Goal: Find specific page/section: Find specific page/section

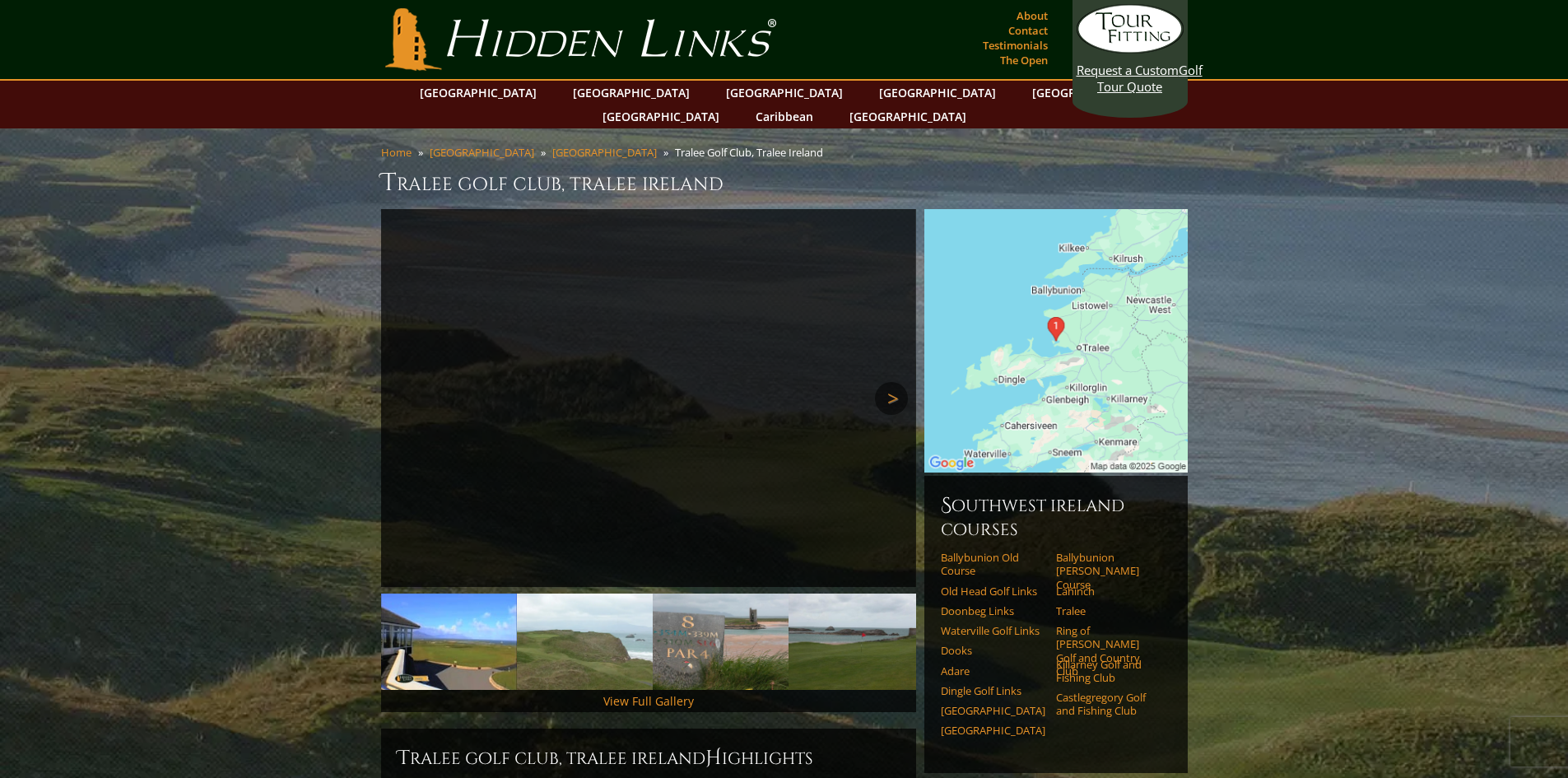
click at [896, 382] on link "Next" at bounding box center [891, 398] width 33 height 33
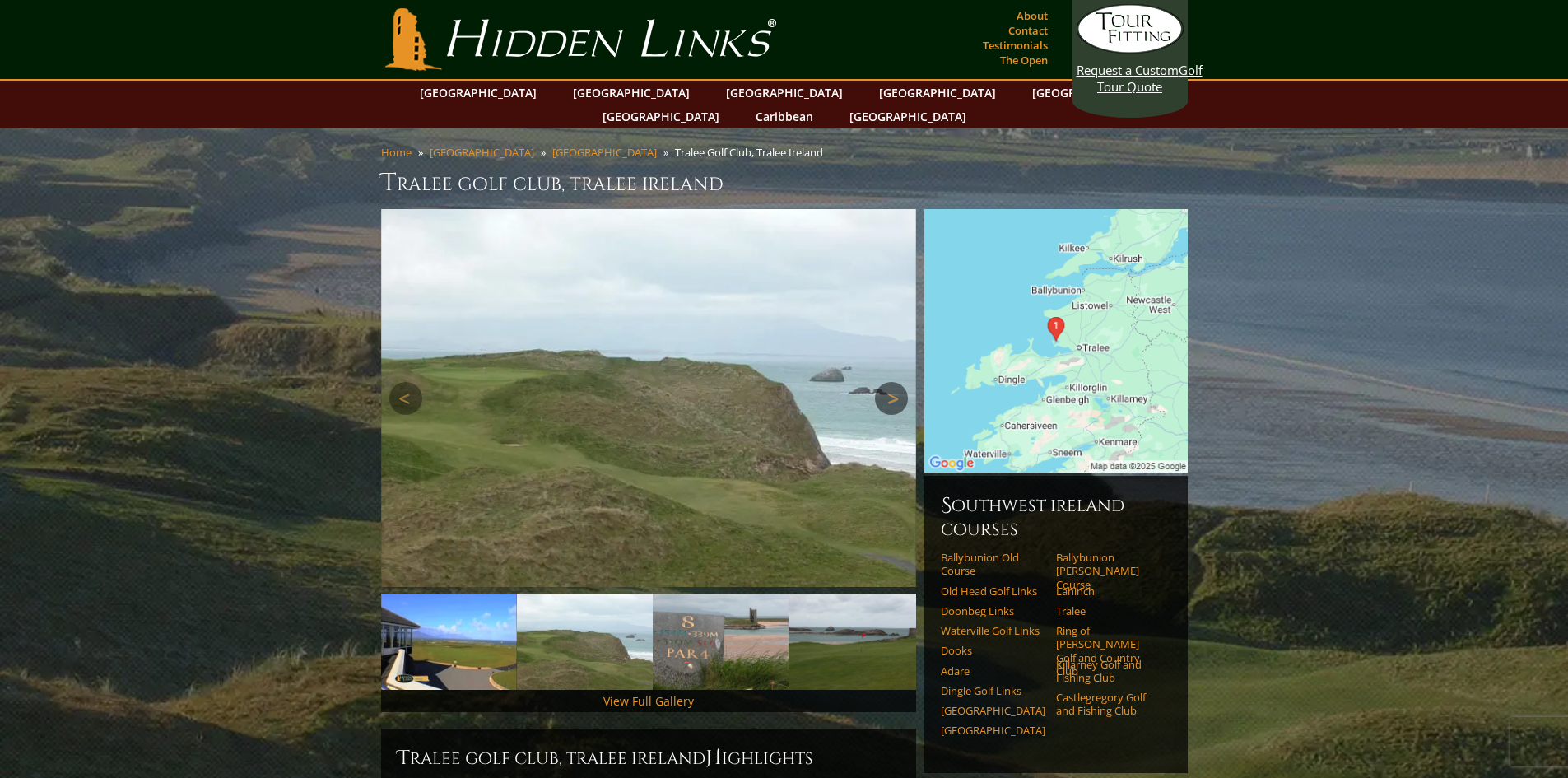
click at [896, 382] on link "Next" at bounding box center [891, 398] width 33 height 33
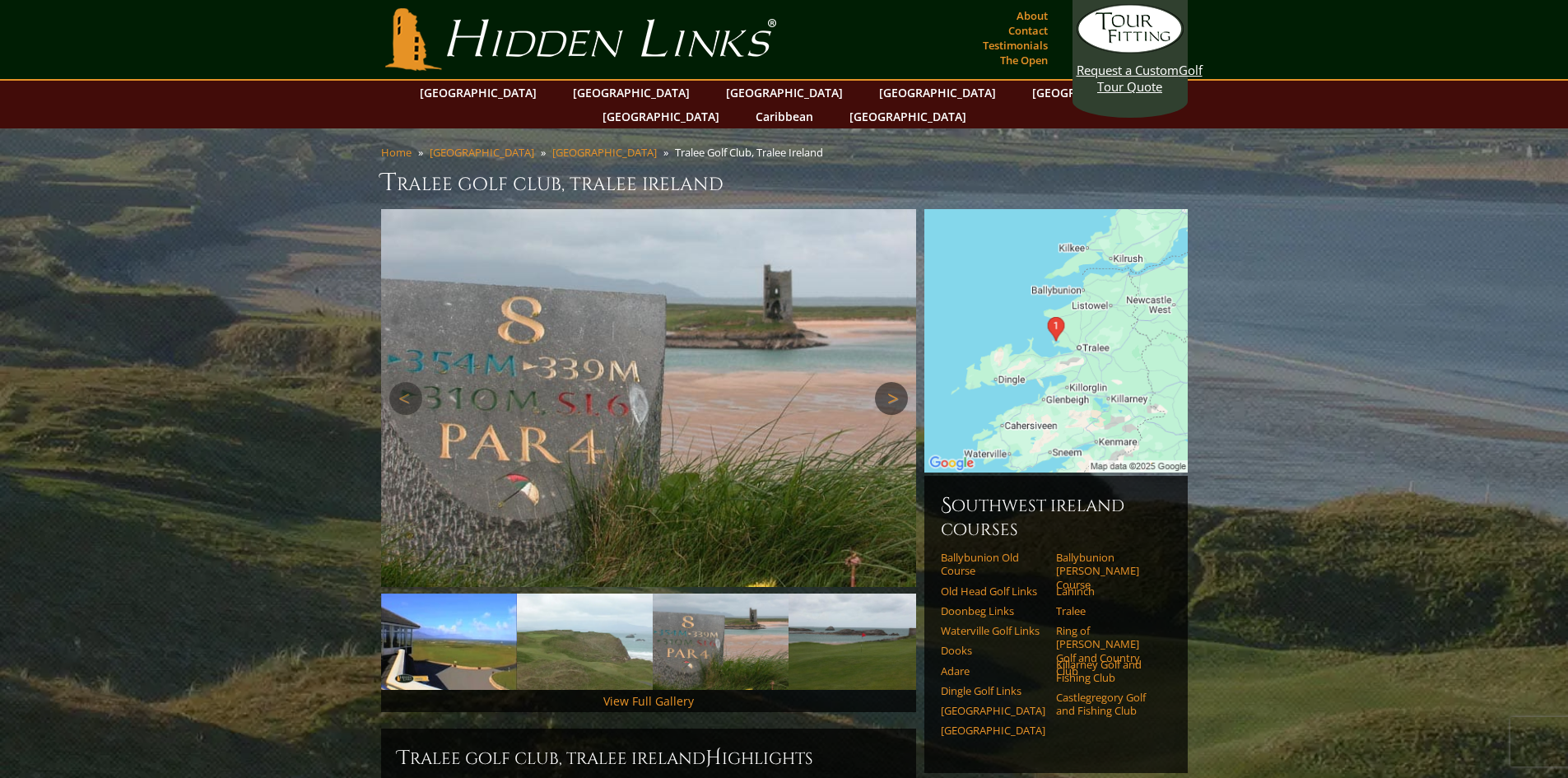
click at [896, 382] on link "Next" at bounding box center [891, 398] width 33 height 33
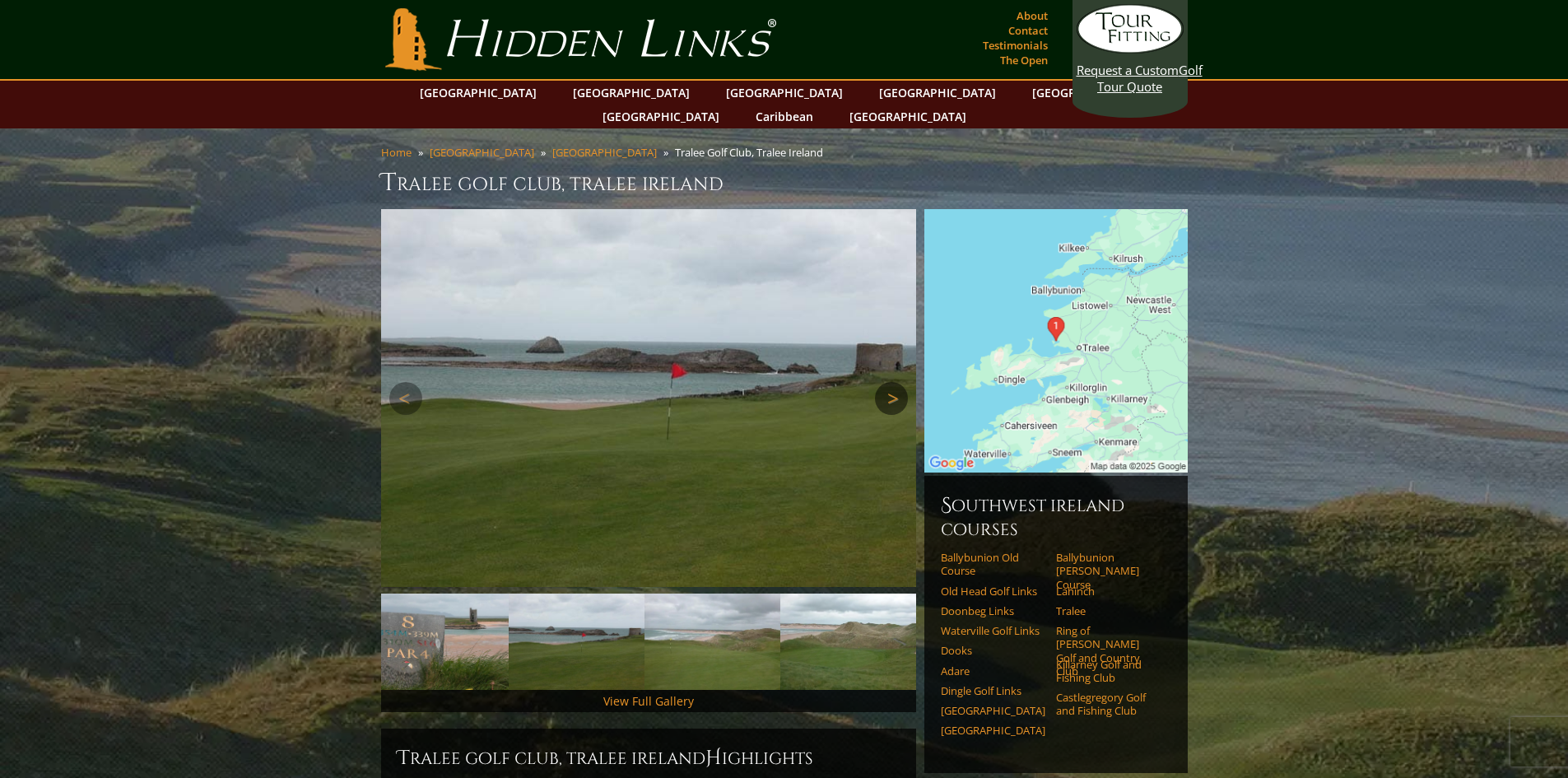
click at [896, 382] on link "Next" at bounding box center [891, 398] width 33 height 33
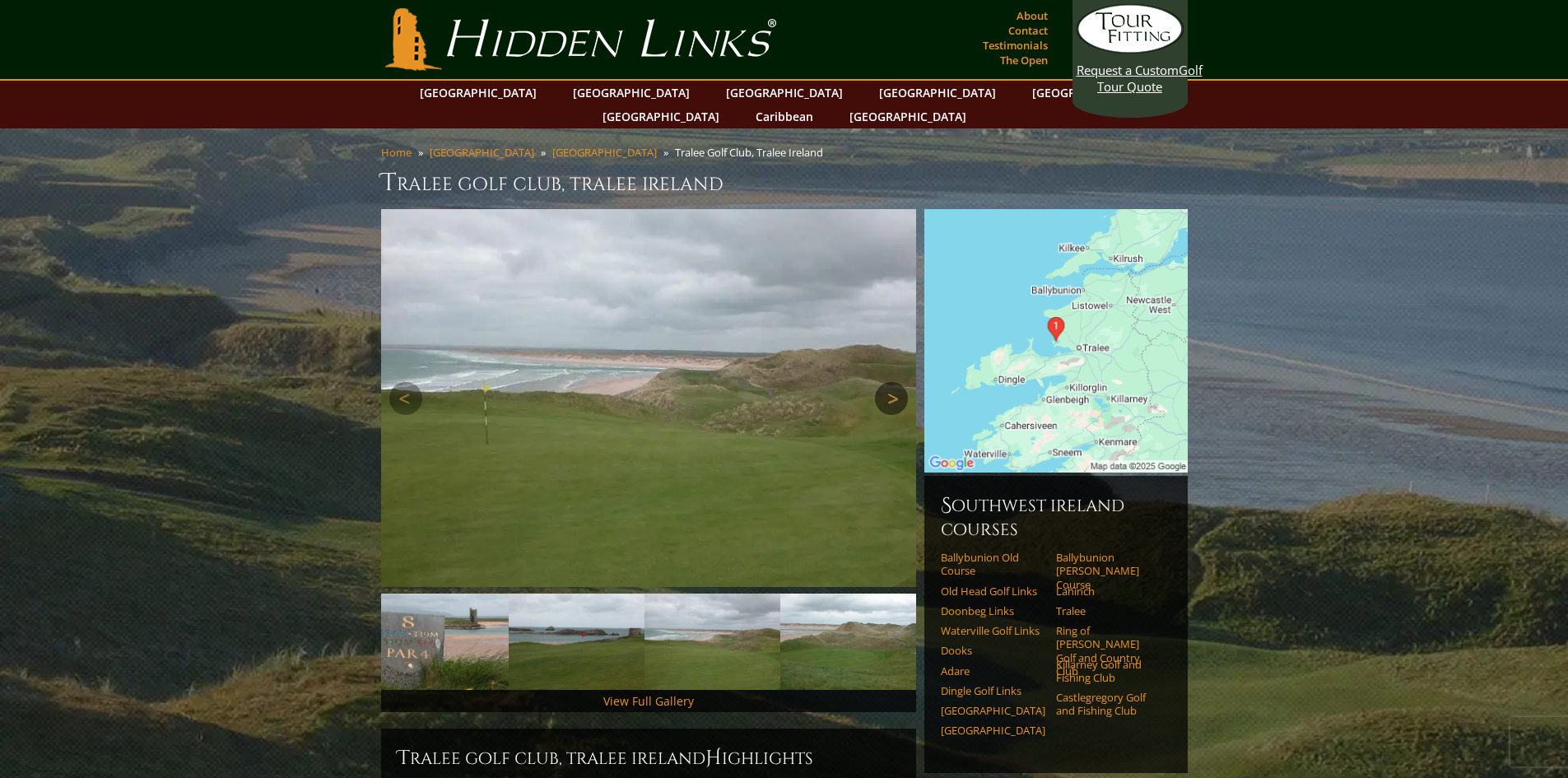
click at [896, 382] on link "Next" at bounding box center [891, 398] width 33 height 33
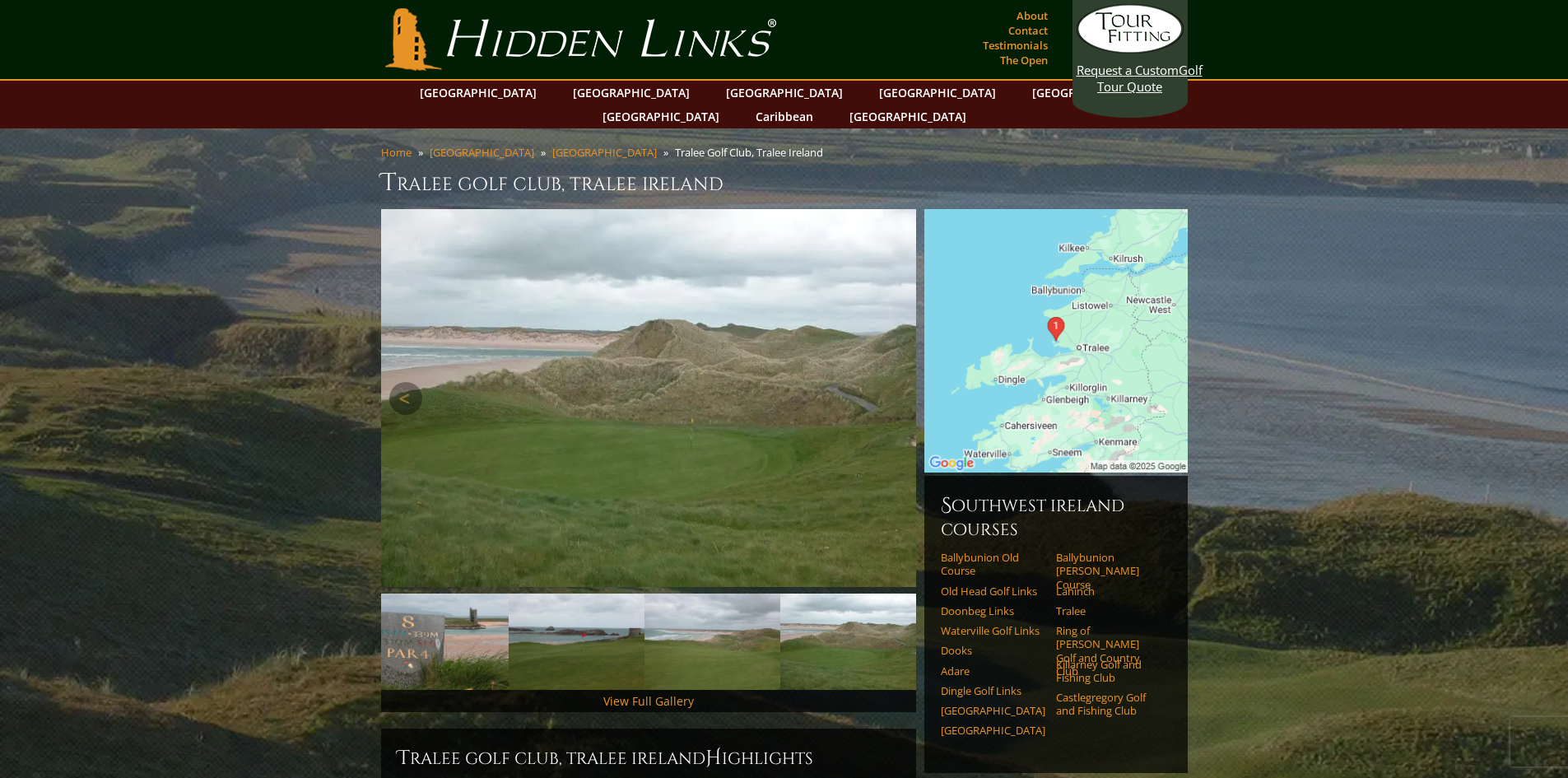
click at [896, 382] on link "Next" at bounding box center [891, 398] width 33 height 33
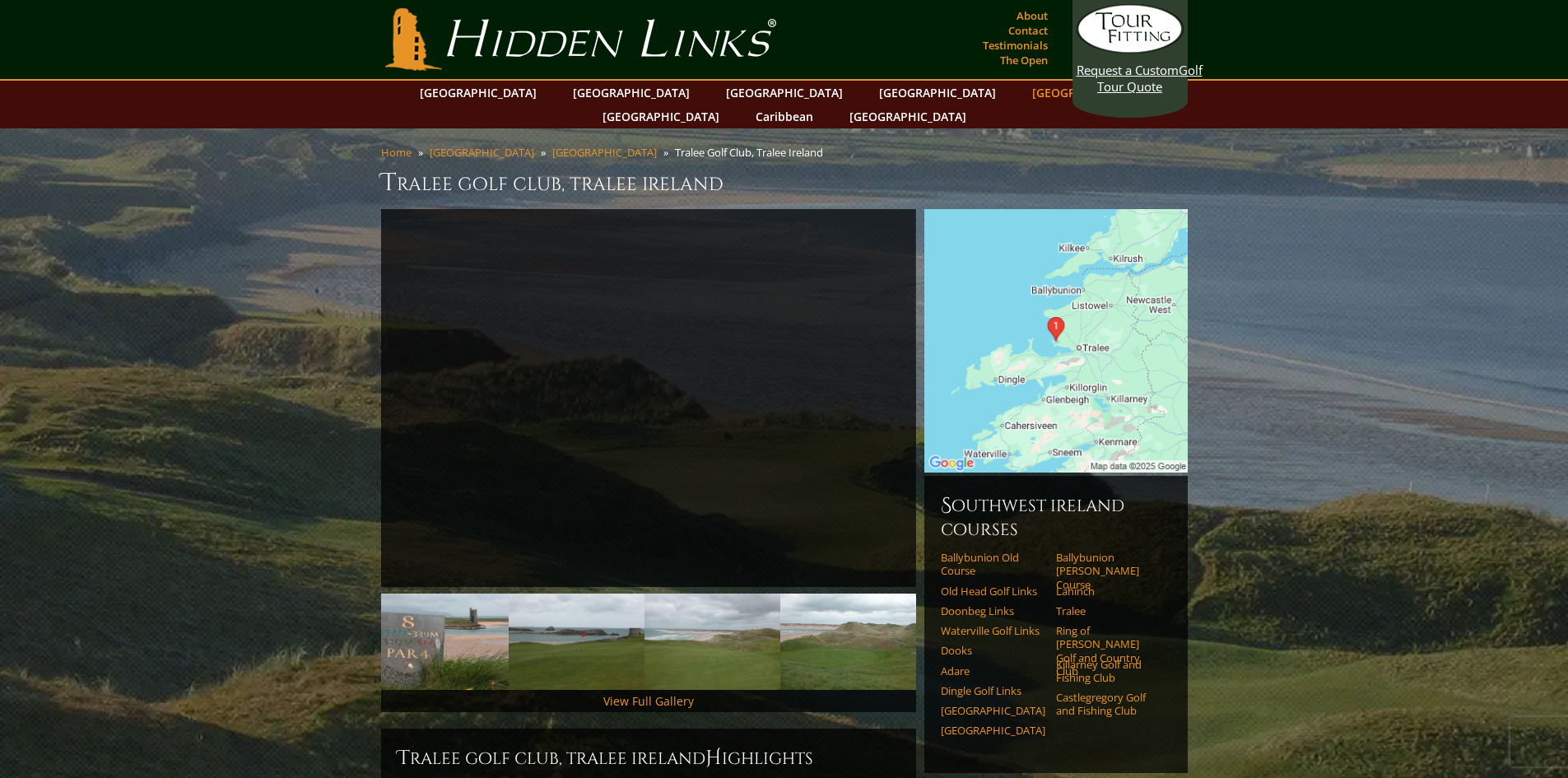
click at [1024, 94] on link "[GEOGRAPHIC_DATA]" at bounding box center [1090, 93] width 133 height 24
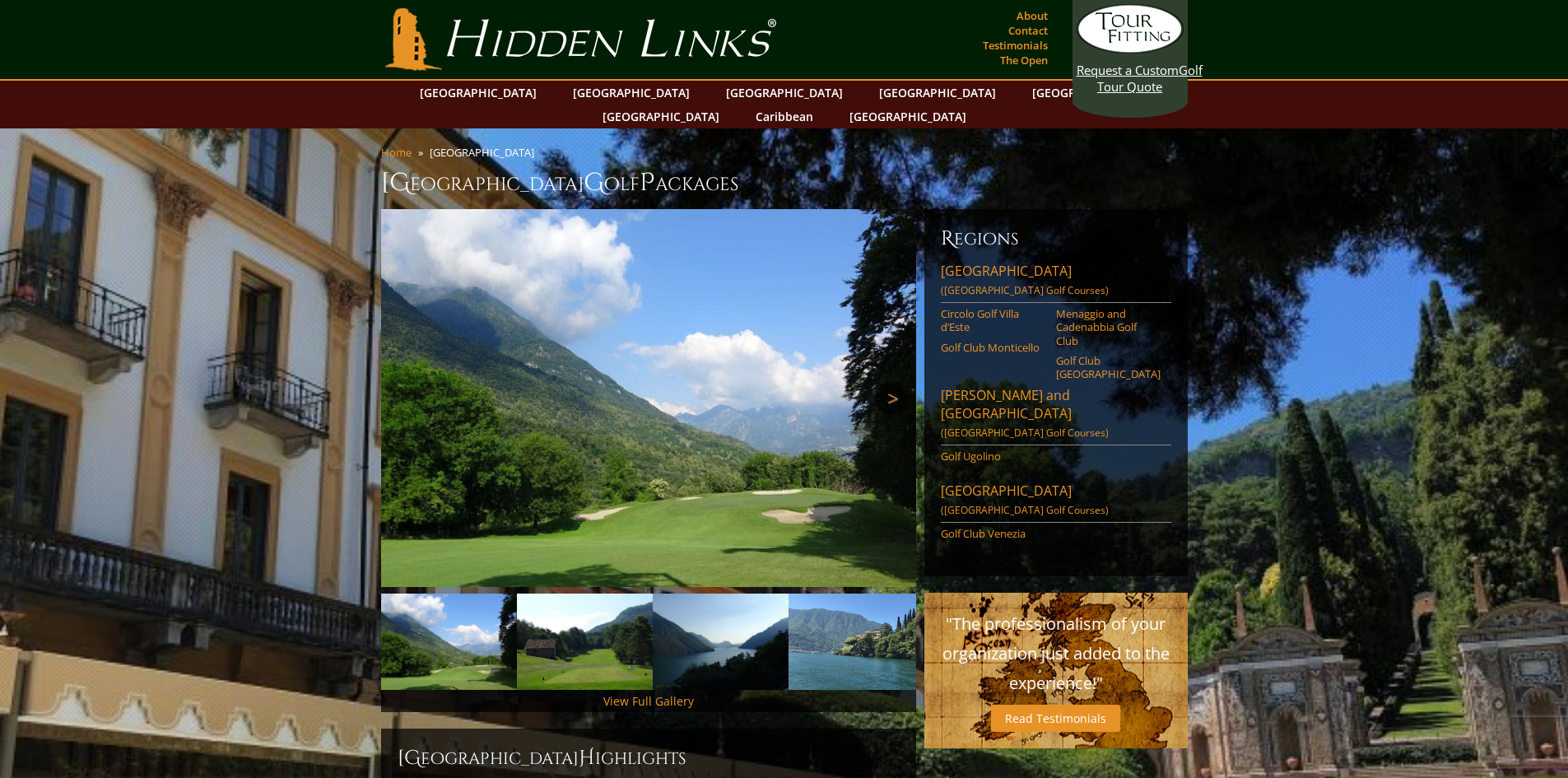
click at [875, 382] on link "Next" at bounding box center [891, 398] width 33 height 33
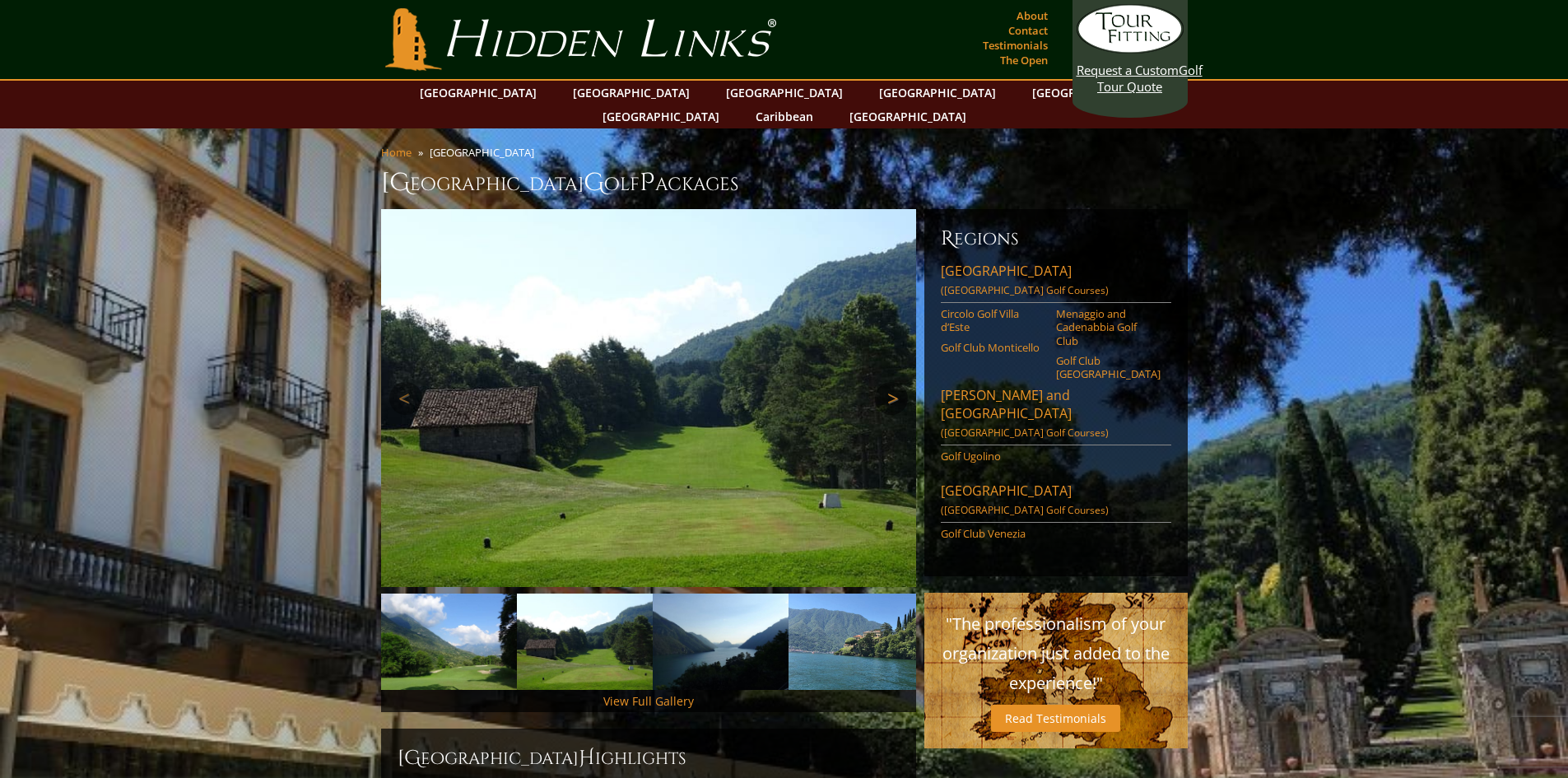
click at [875, 382] on link "Next" at bounding box center [891, 398] width 33 height 33
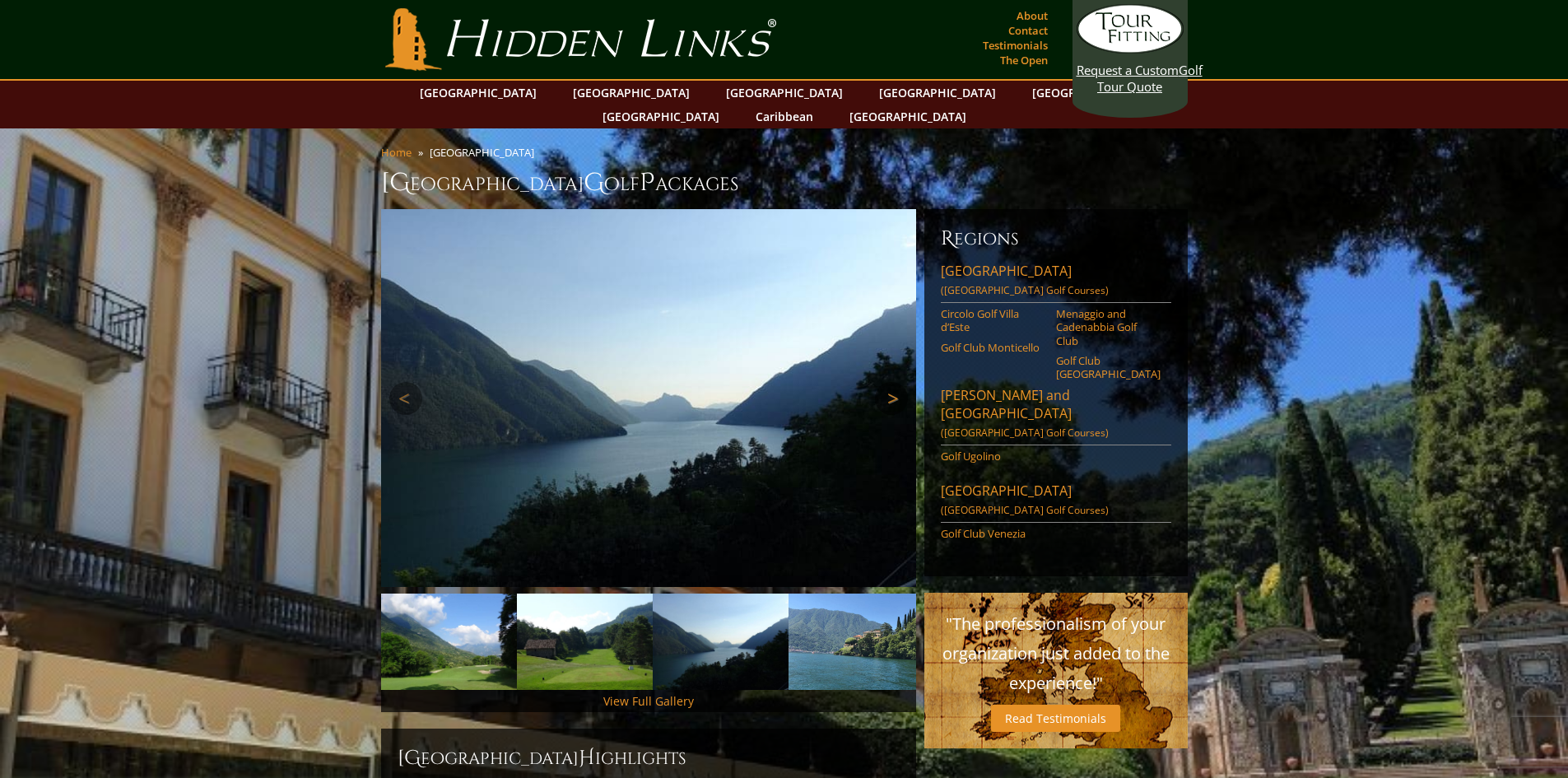
click at [875, 382] on link "Next" at bounding box center [891, 398] width 33 height 33
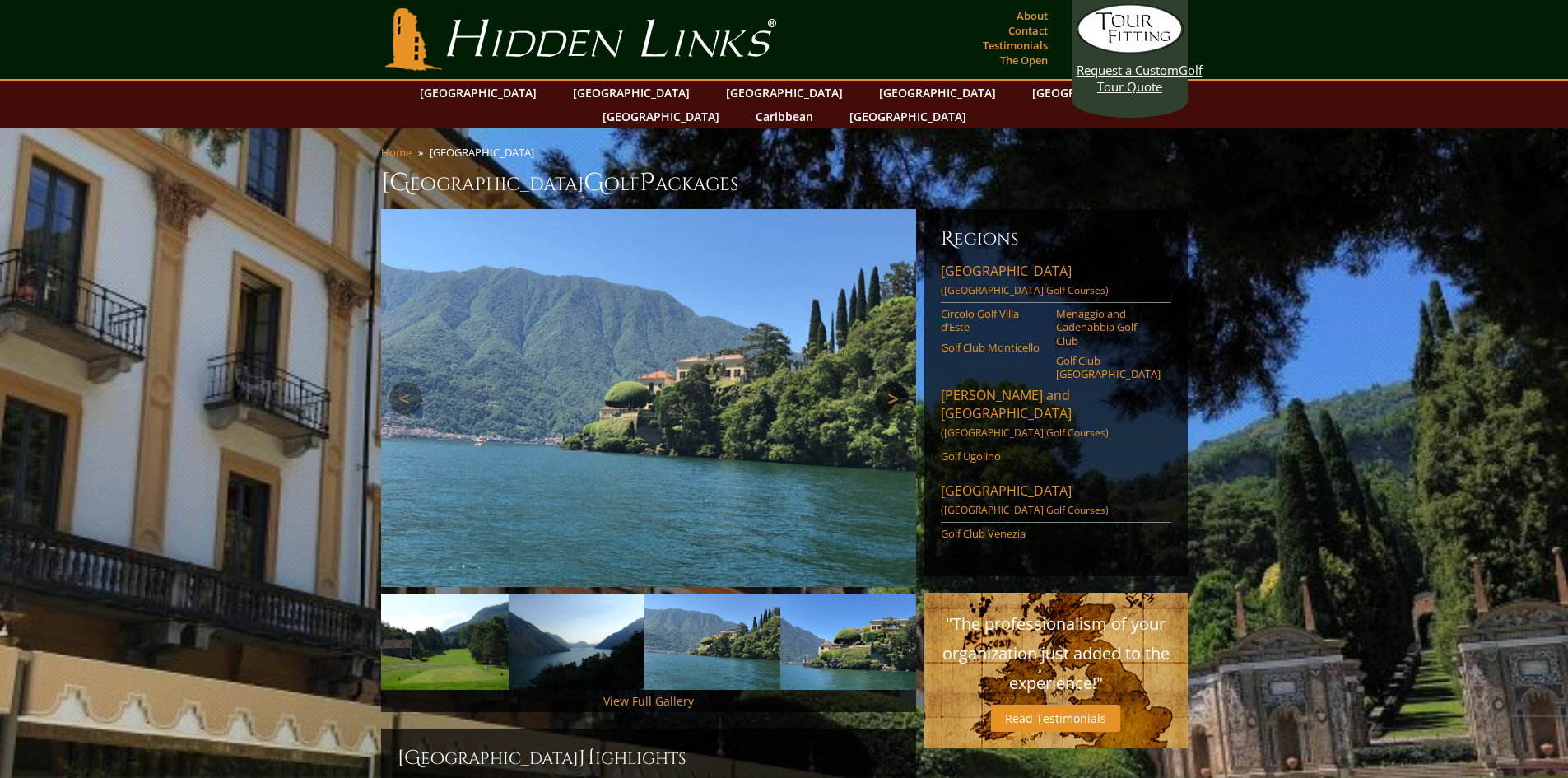
click at [875, 382] on link "Next" at bounding box center [891, 398] width 33 height 33
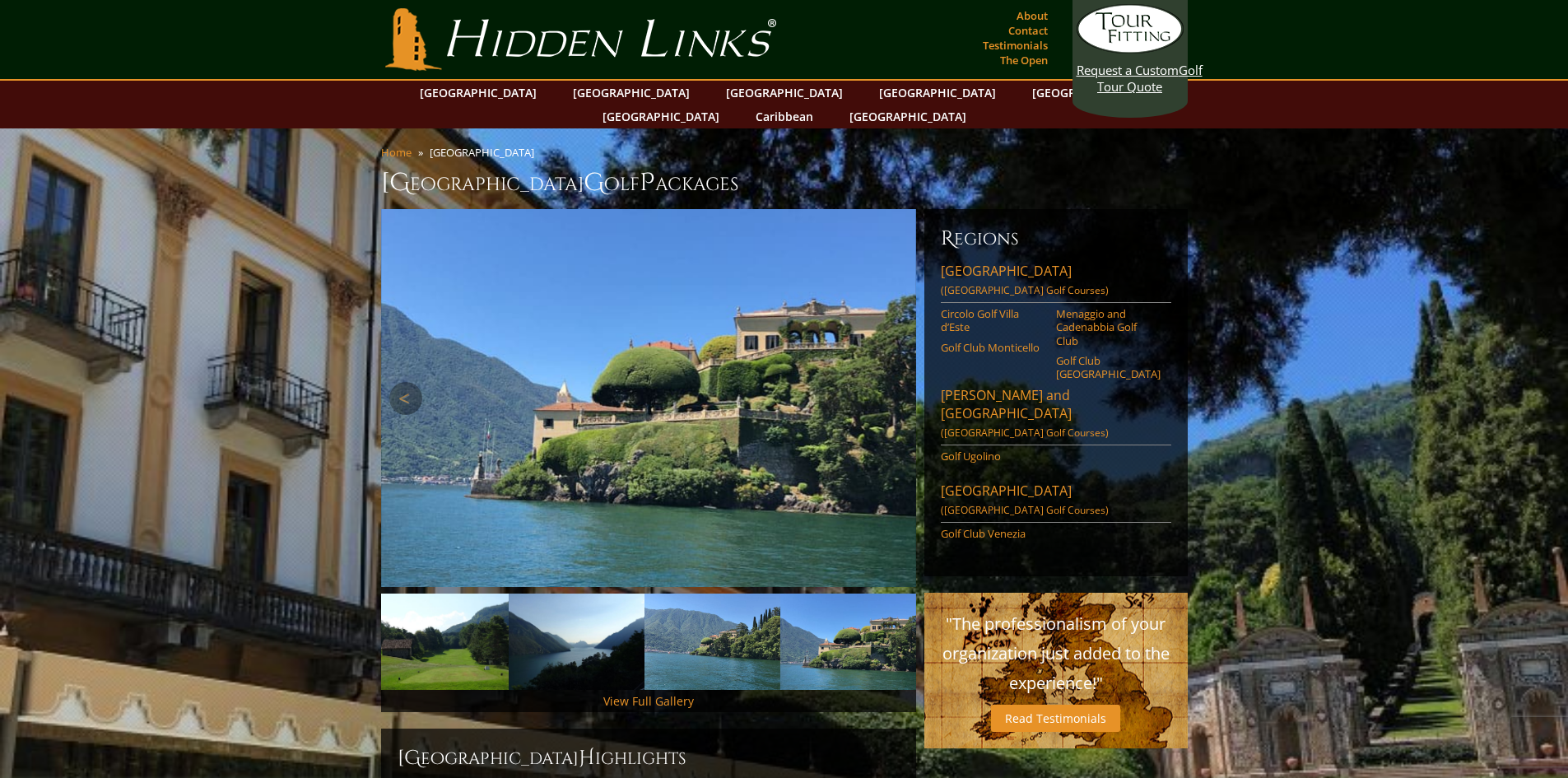
click at [875, 382] on link "Next" at bounding box center [891, 398] width 33 height 33
